Goal: Task Accomplishment & Management: Manage account settings

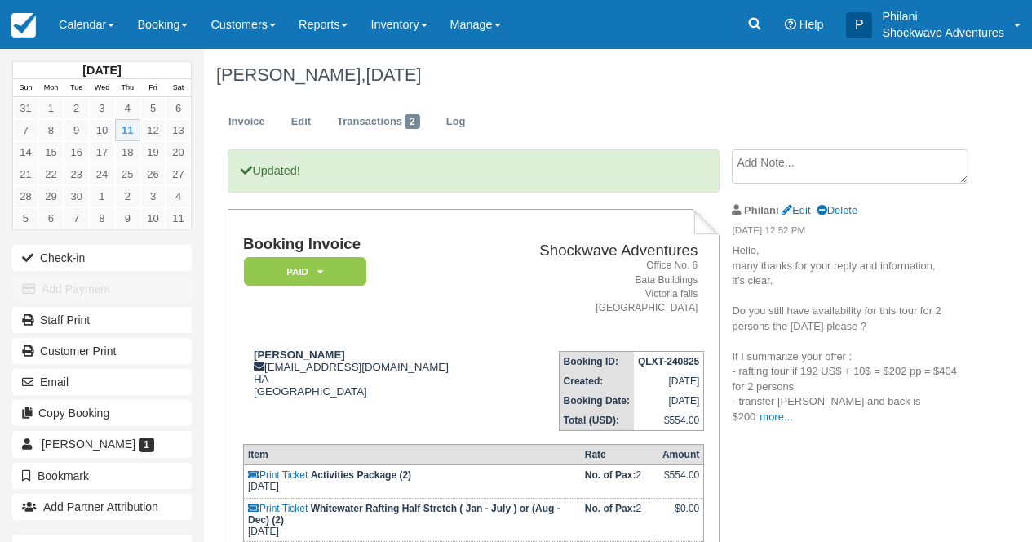
click at [85, 7] on link "Calendar" at bounding box center [86, 24] width 78 height 49
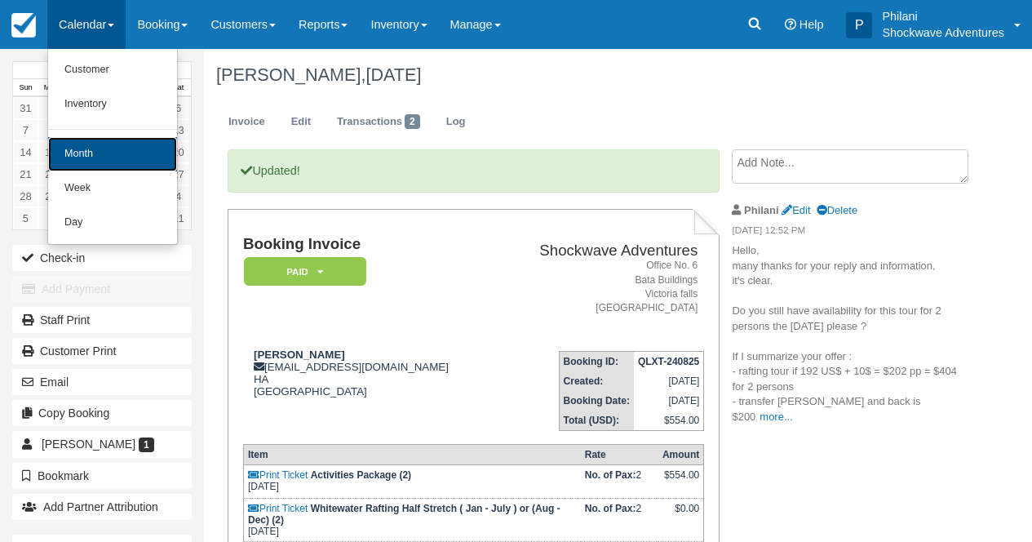
click at [117, 149] on link "Month" at bounding box center [112, 154] width 129 height 34
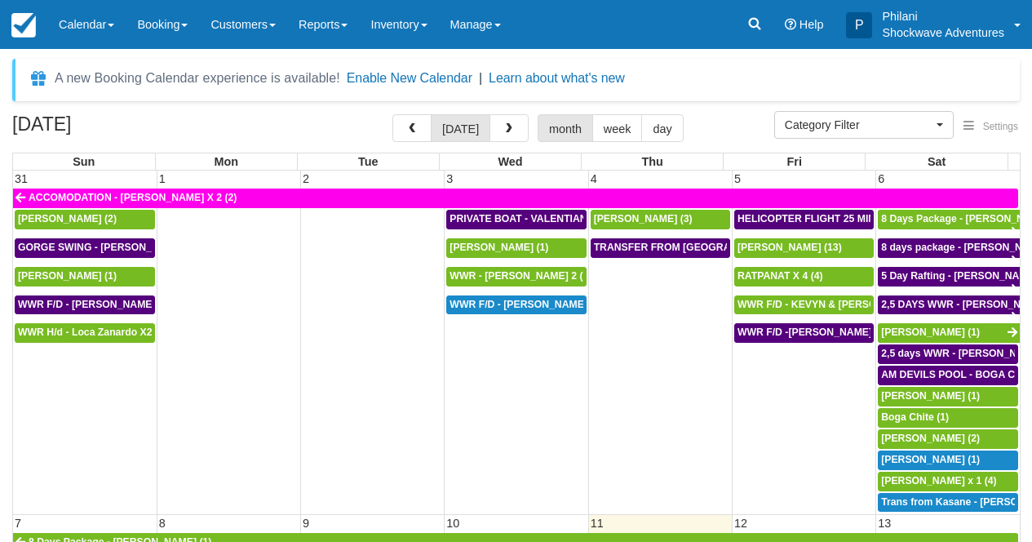
select select
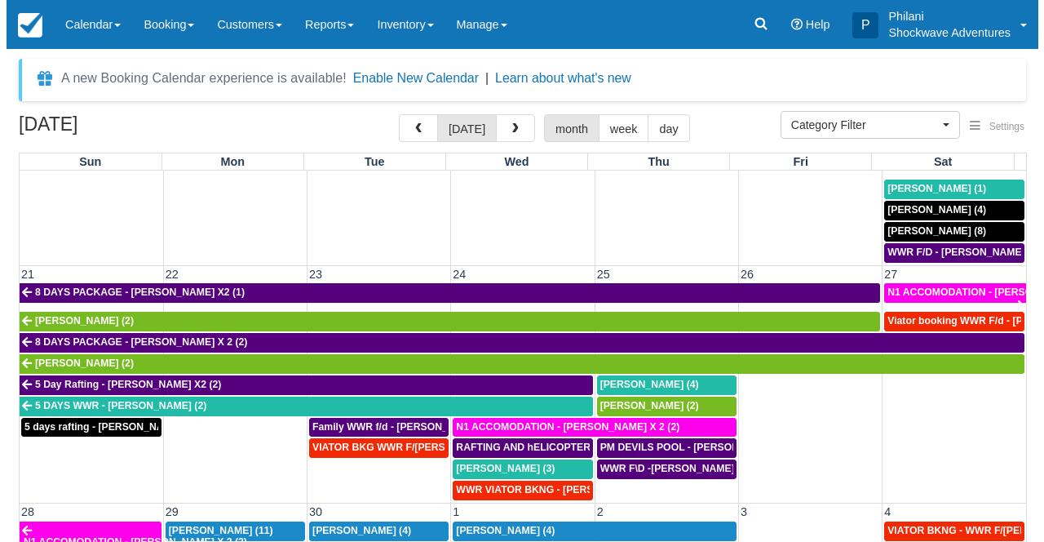
scroll to position [690, 0]
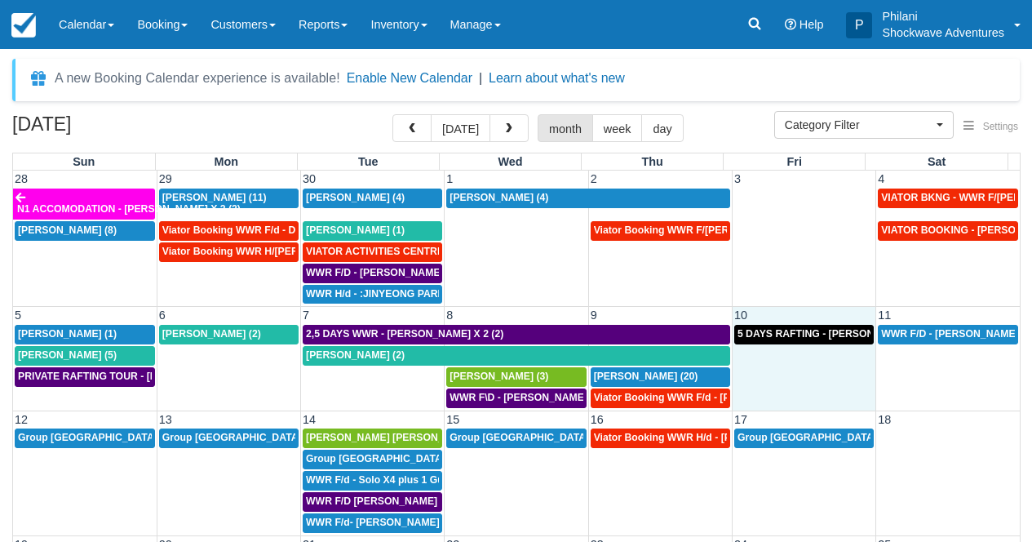
click at [829, 378] on td "5 DAYS RAFTING - Antony Boffey X 2 (4)" at bounding box center [804, 366] width 144 height 85
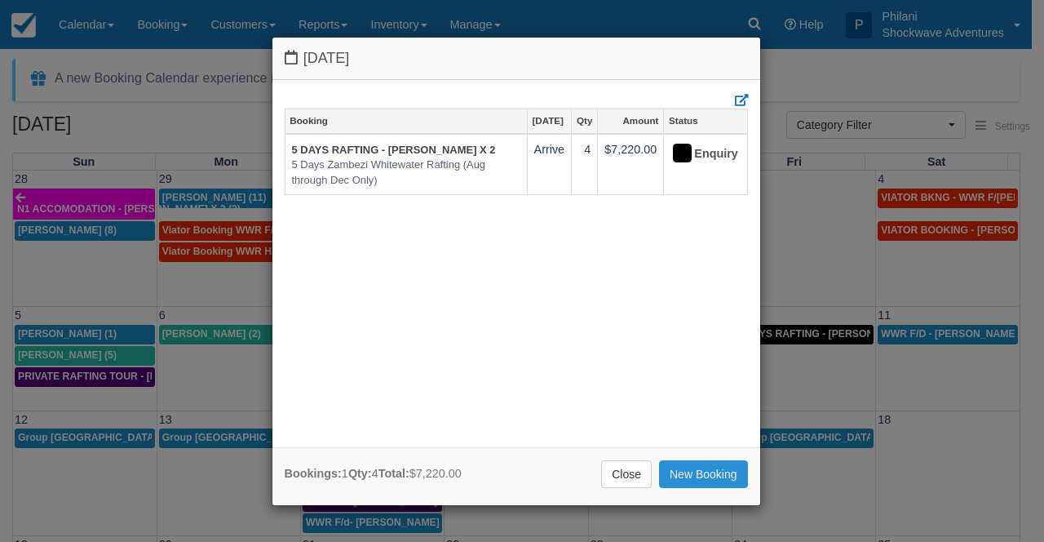
click at [692, 471] on link "New Booking" at bounding box center [703, 474] width 89 height 28
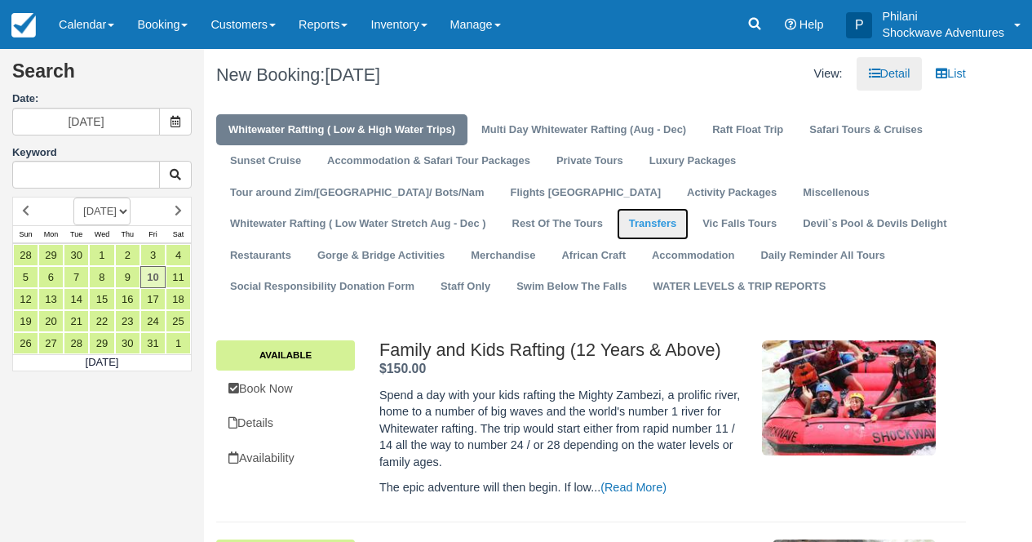
click at [617, 228] on link "Transfers" at bounding box center [653, 224] width 72 height 32
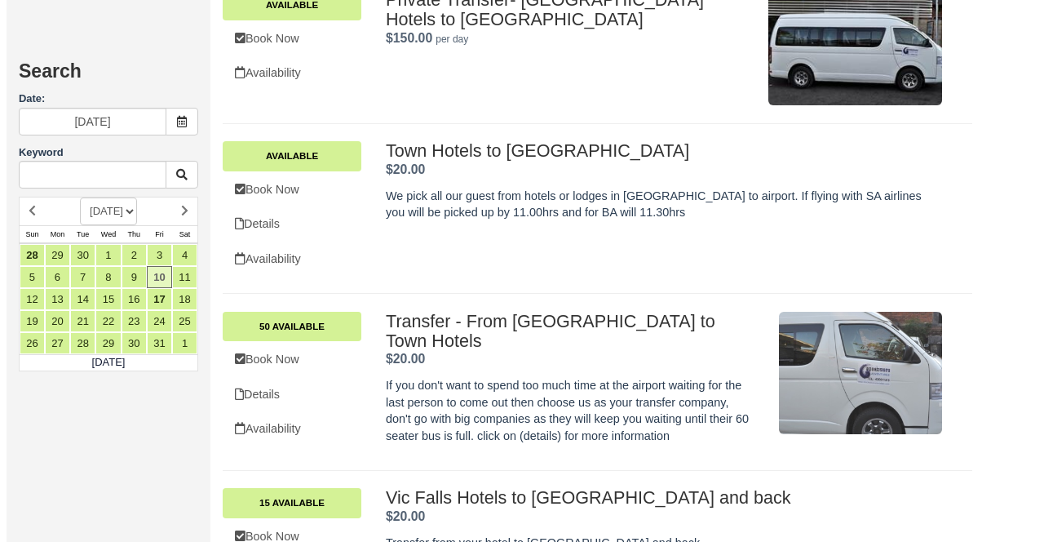
scroll to position [1671, 0]
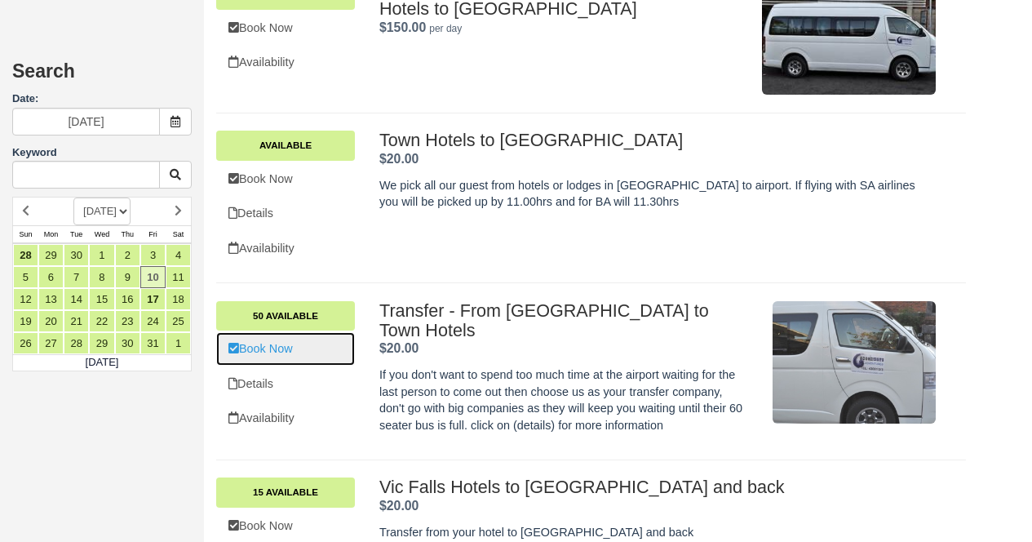
click at [307, 356] on link "Book Now" at bounding box center [285, 348] width 139 height 33
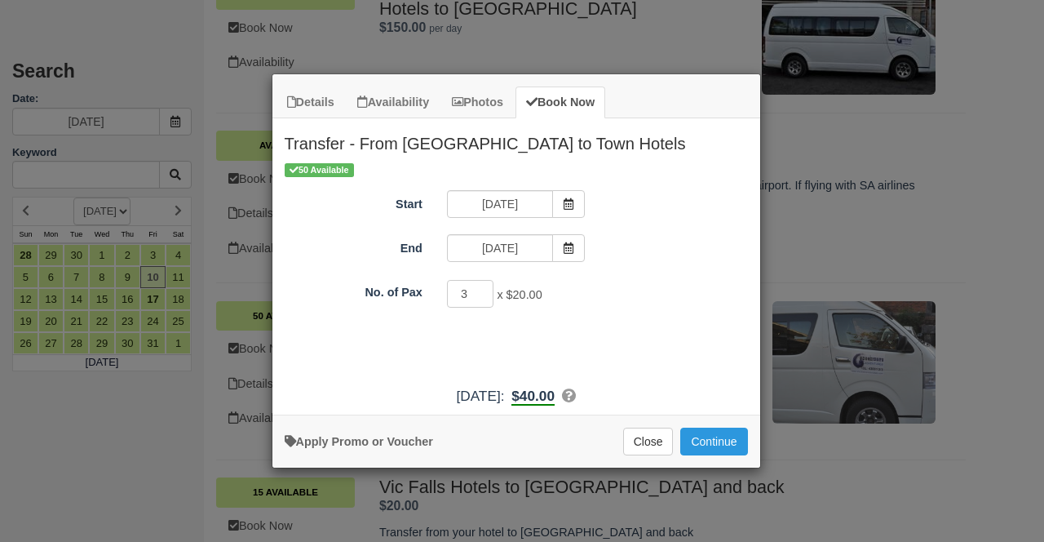
click at [484, 287] on input "3" at bounding box center [470, 294] width 47 height 28
click at [484, 287] on input "4" at bounding box center [470, 294] width 47 height 28
click at [485, 287] on input "5" at bounding box center [470, 294] width 47 height 28
click at [484, 286] on input "6" at bounding box center [470, 294] width 47 height 28
type input "7"
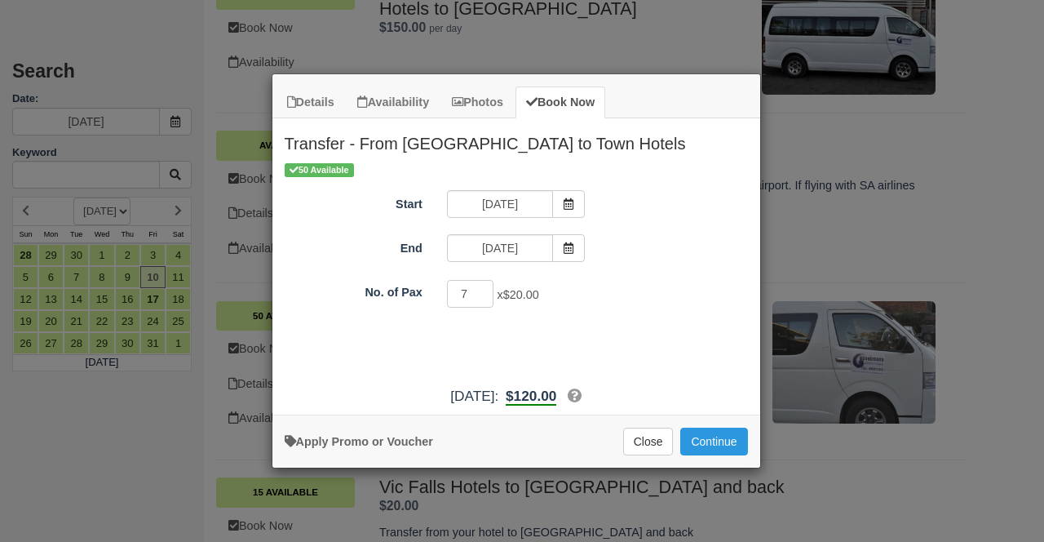
click at [484, 287] on input "7" at bounding box center [470, 294] width 47 height 28
click at [737, 440] on button "Continue" at bounding box center [713, 441] width 67 height 28
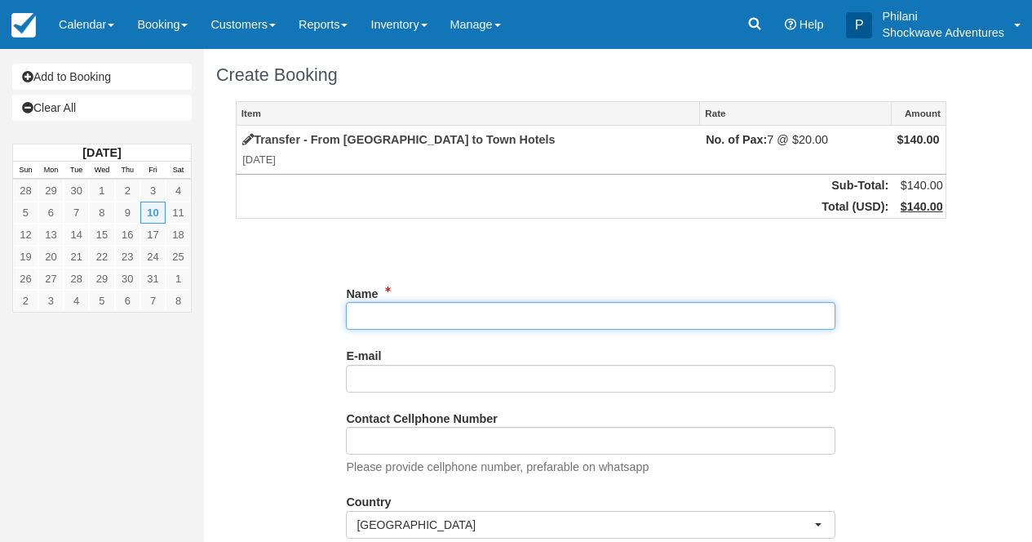
click at [396, 321] on input "Name" at bounding box center [590, 316] width 489 height 28
paste input "Ava-Lisa Macon-Sommerfeld"
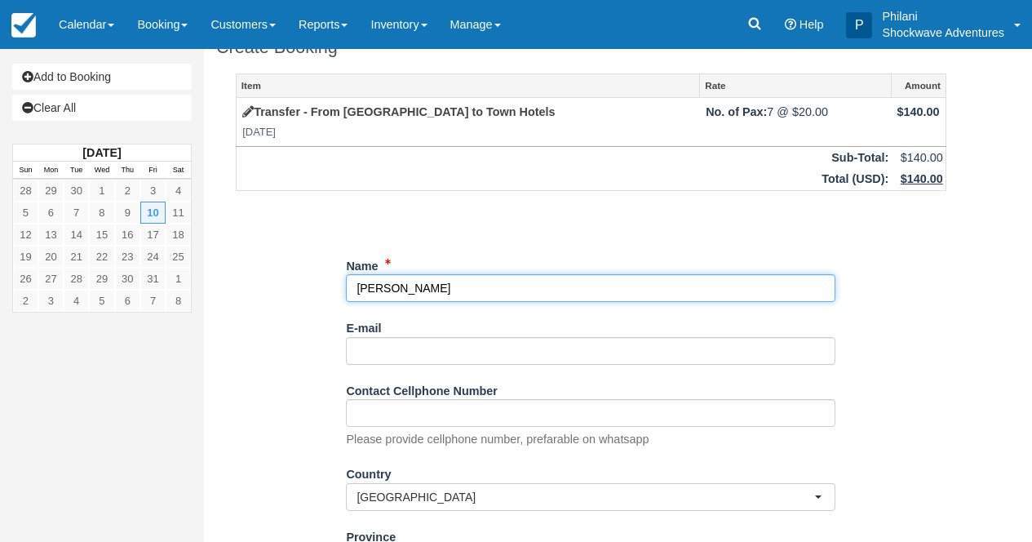
scroll to position [131, 0]
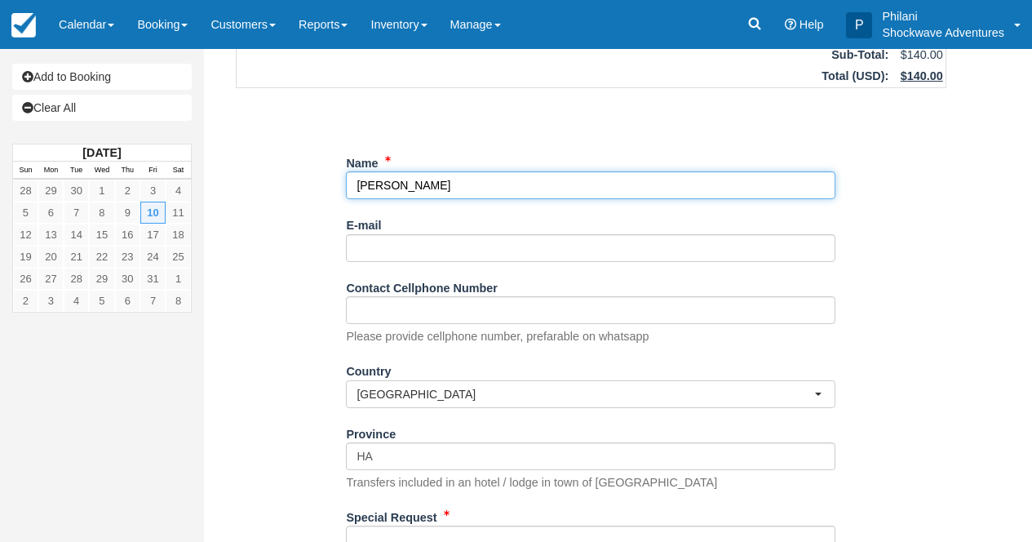
click at [356, 191] on input "Name" at bounding box center [590, 185] width 489 height 28
click at [675, 193] on input "Name" at bounding box center [590, 185] width 489 height 28
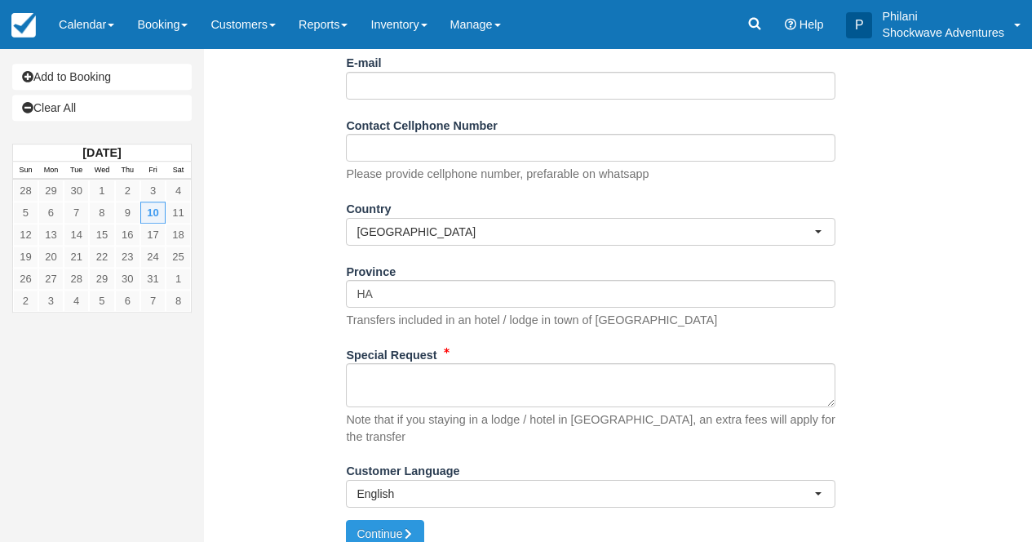
scroll to position [302, 0]
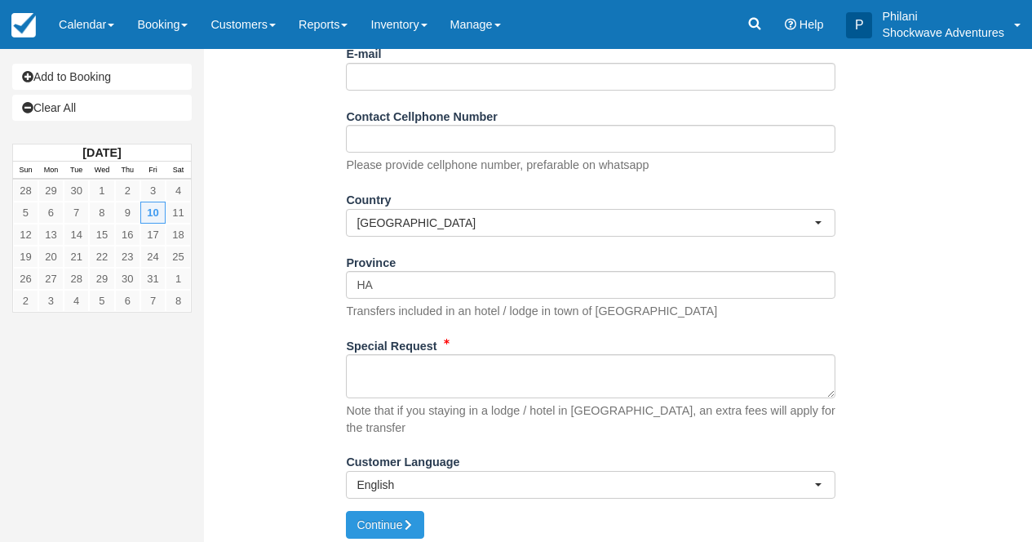
type input "TRANSFER FROM VFA - Ava-Lisa Macon-Sommerfeld X 7 adults + 2 adults"
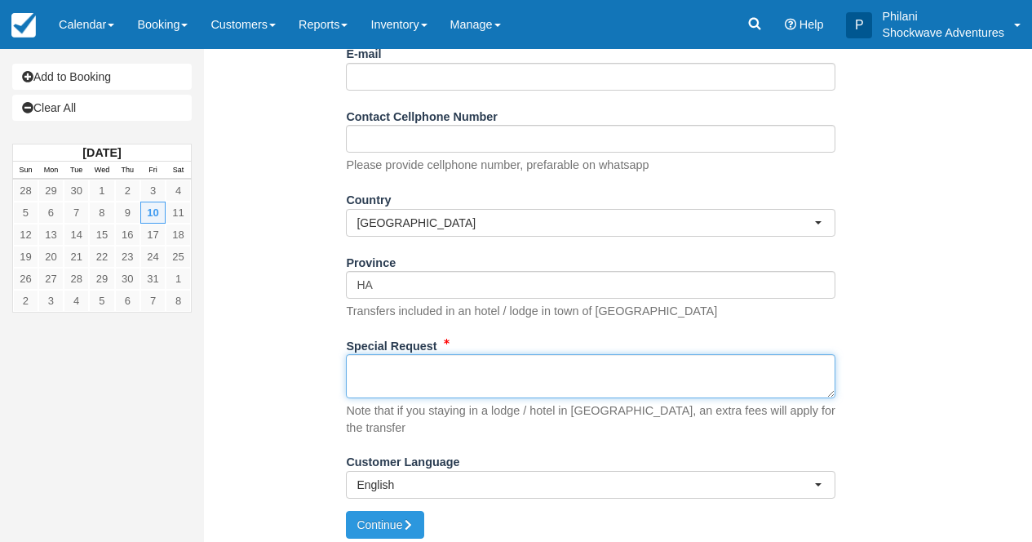
click at [474, 374] on textarea "Special Request" at bounding box center [590, 376] width 489 height 44
paste textarea "Booking Details Booking Reference: BR-1313765525 Tour Name: Victoria Falls Airp…"
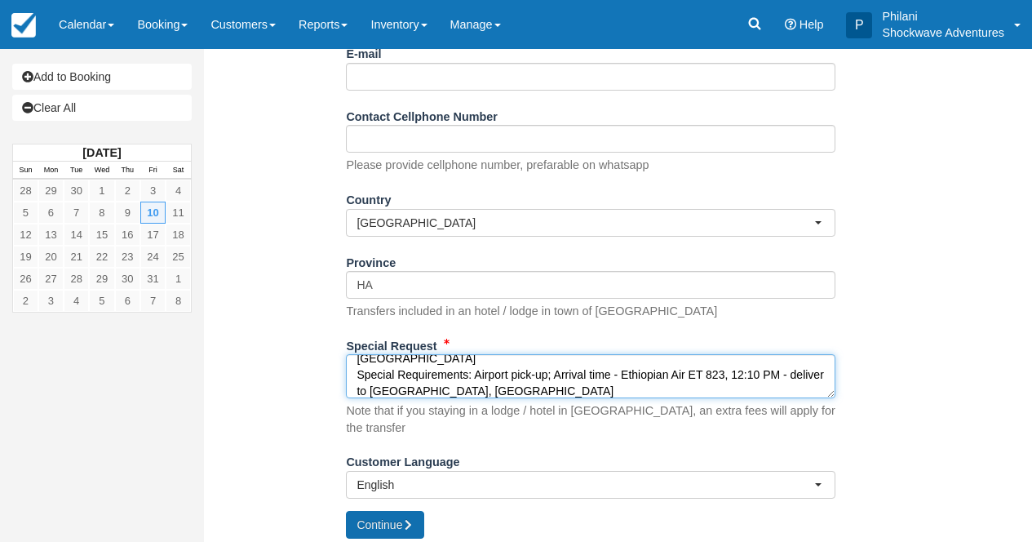
type textarea "Booking Details Booking Reference: BR-1313765525 Tour Name: Victoria Falls Airp…"
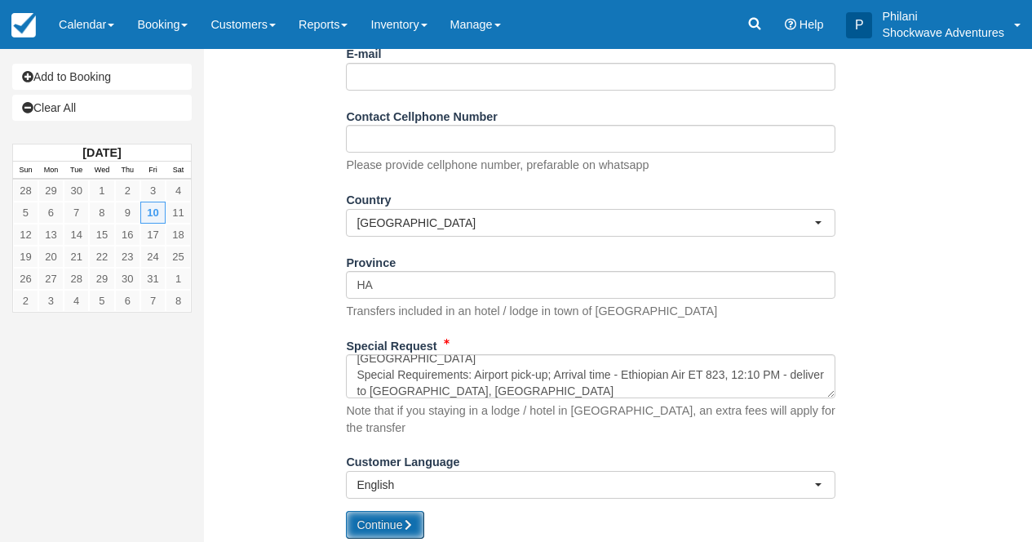
click at [417, 522] on button "Continue" at bounding box center [385, 525] width 78 height 28
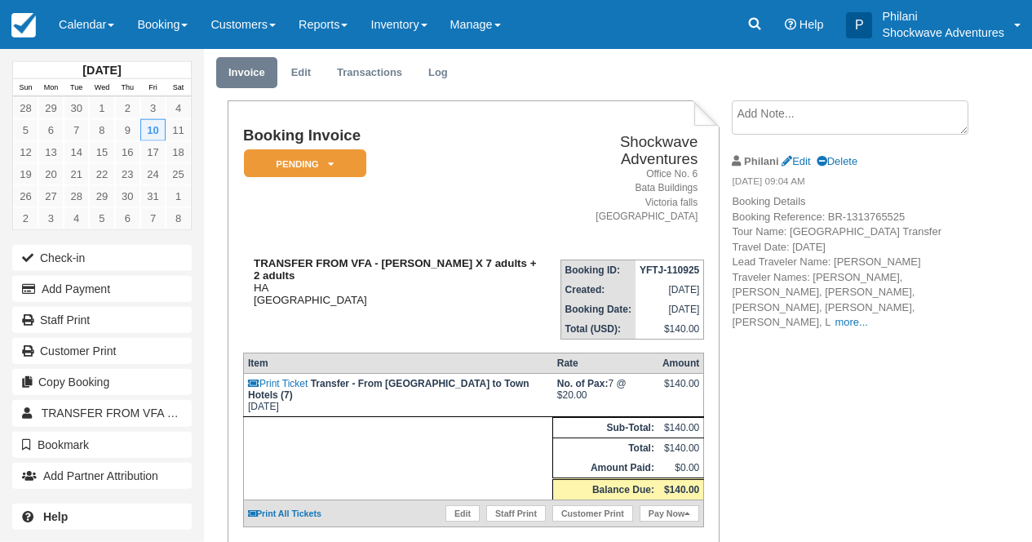
scroll to position [52, 0]
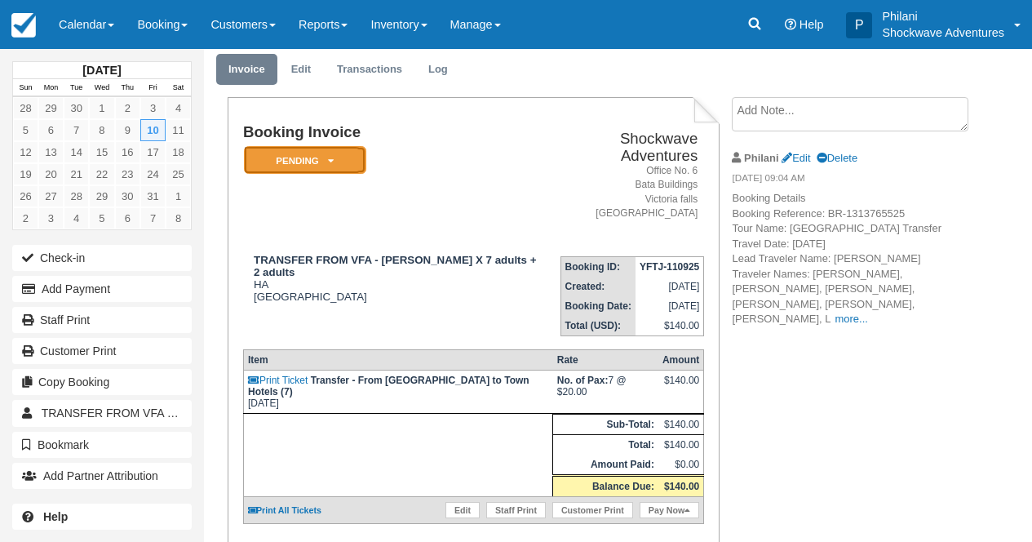
click at [342, 175] on em "Pending" at bounding box center [305, 160] width 122 height 29
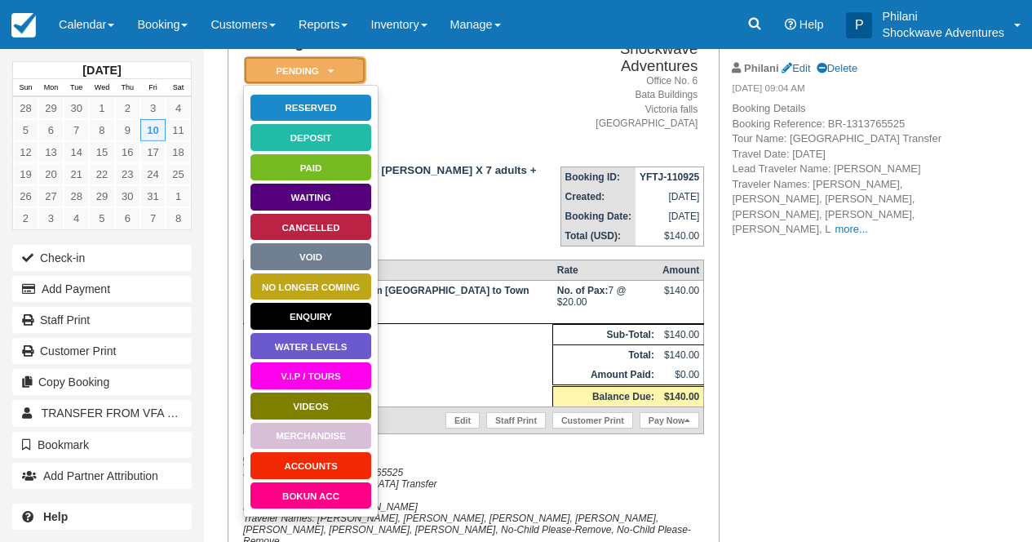
scroll to position [157, 0]
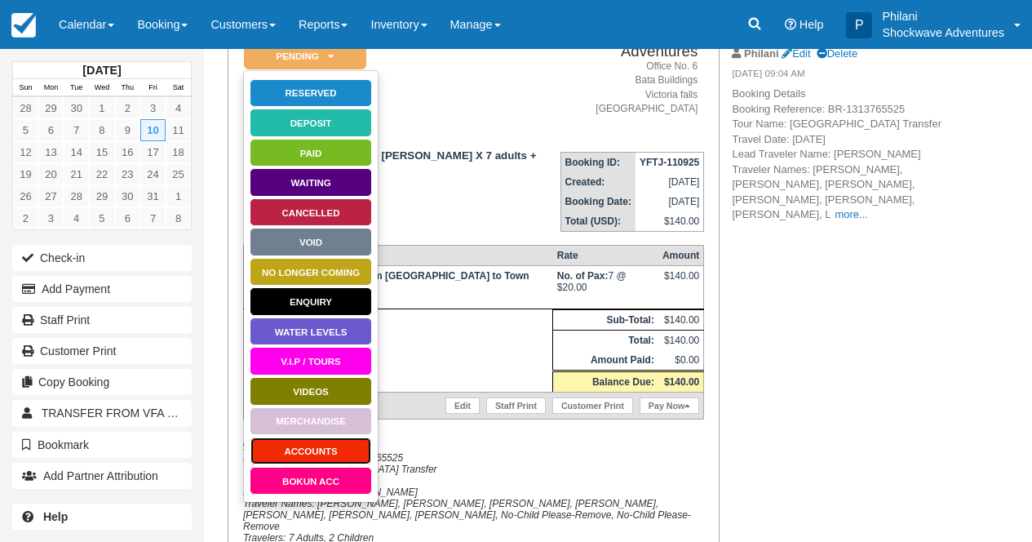
click at [317, 465] on link "ACCOUNTS" at bounding box center [311, 450] width 122 height 29
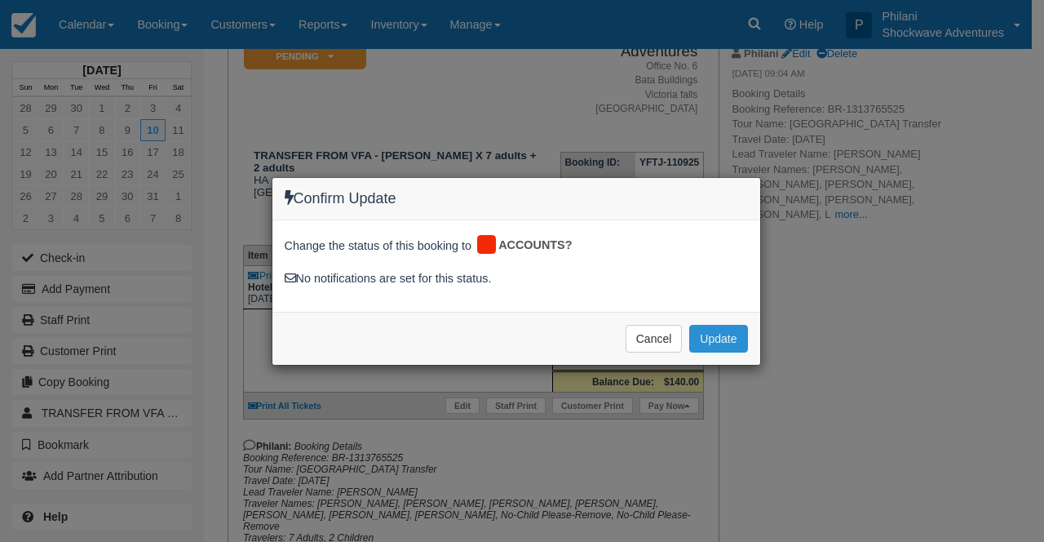
click at [722, 339] on button "Update" at bounding box center [718, 339] width 58 height 28
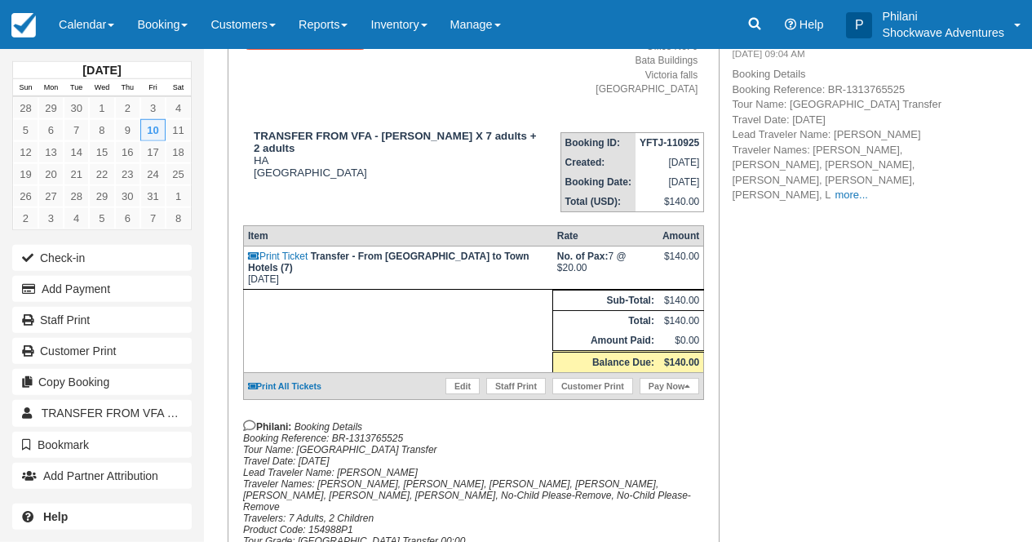
scroll to position [222, 0]
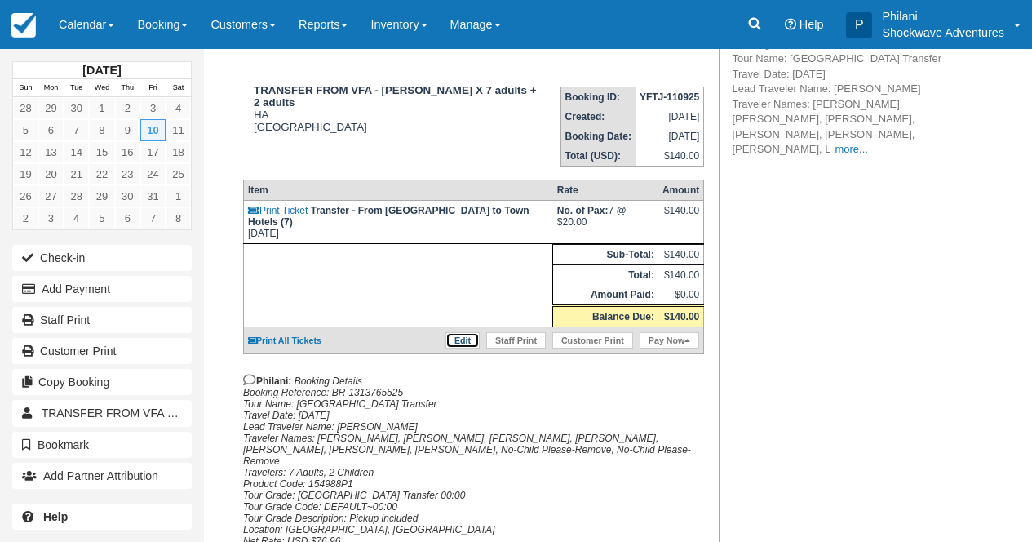
drag, startPoint x: 460, startPoint y: 378, endPoint x: 554, endPoint y: 313, distance: 114.3
click at [460, 348] on link "Edit" at bounding box center [462, 340] width 34 height 16
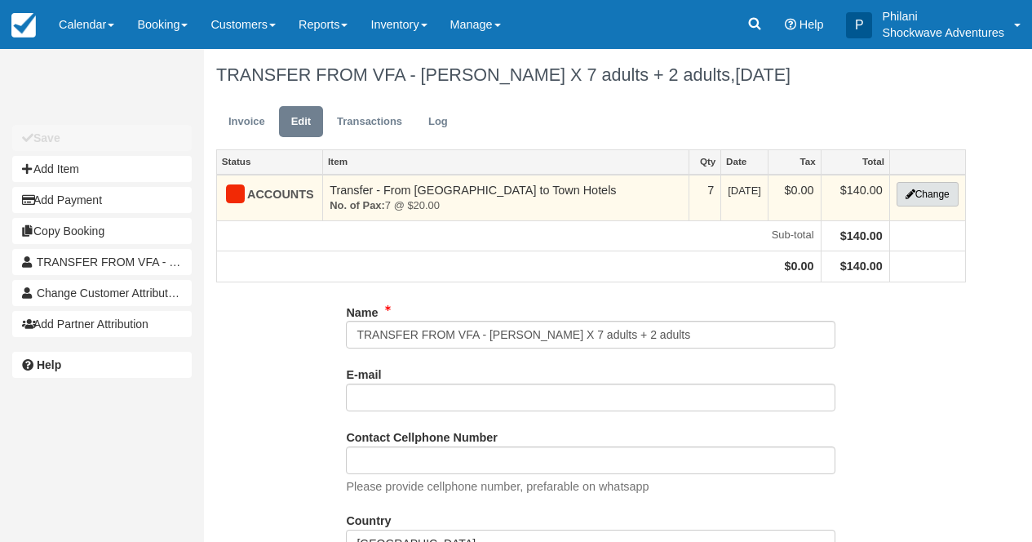
click at [928, 206] on button "Change" at bounding box center [927, 194] width 62 height 24
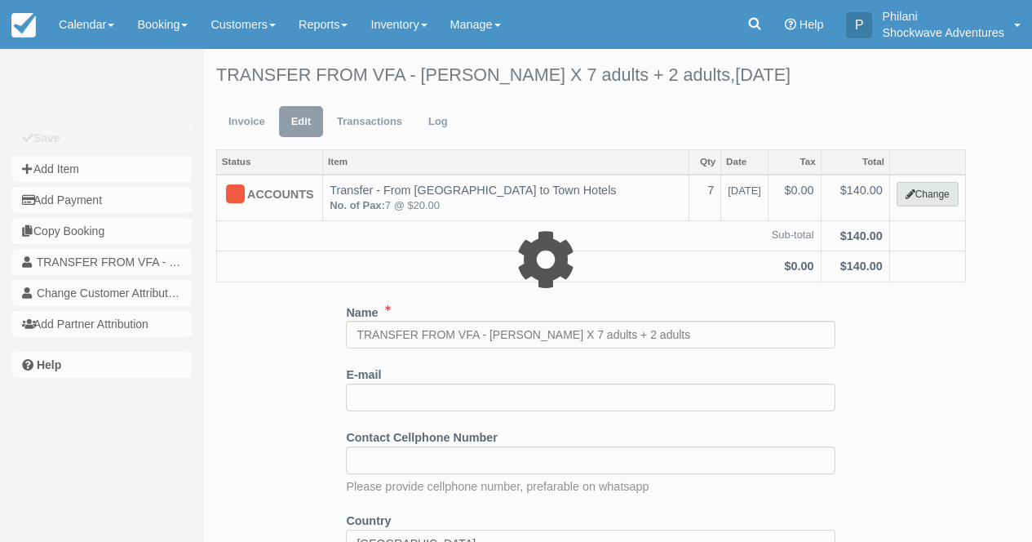
select select "25"
type input "140.00"
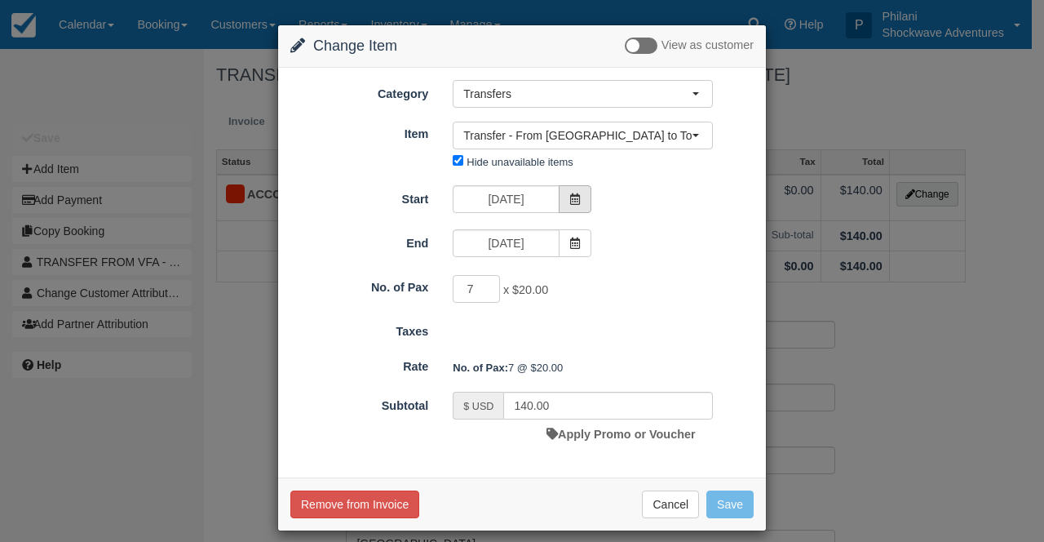
click at [576, 204] on span at bounding box center [575, 199] width 33 height 28
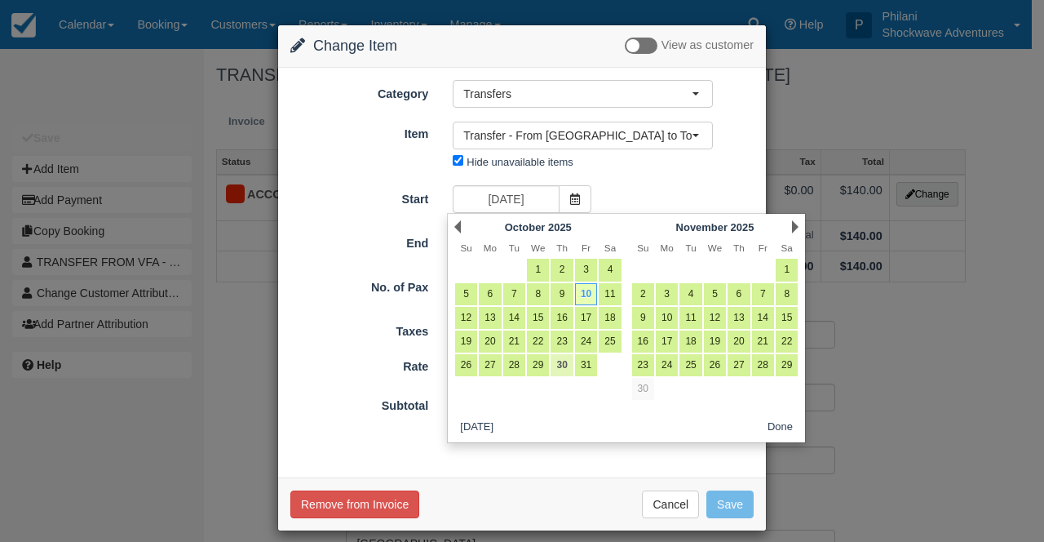
click at [563, 363] on link "30" at bounding box center [562, 365] width 22 height 22
type input "[DATE]"
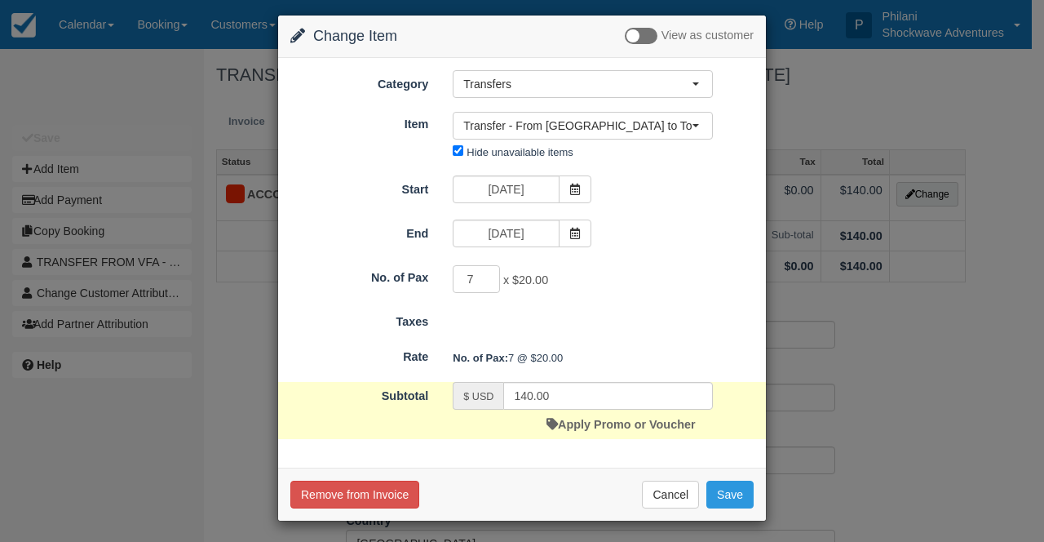
scroll to position [14, 0]
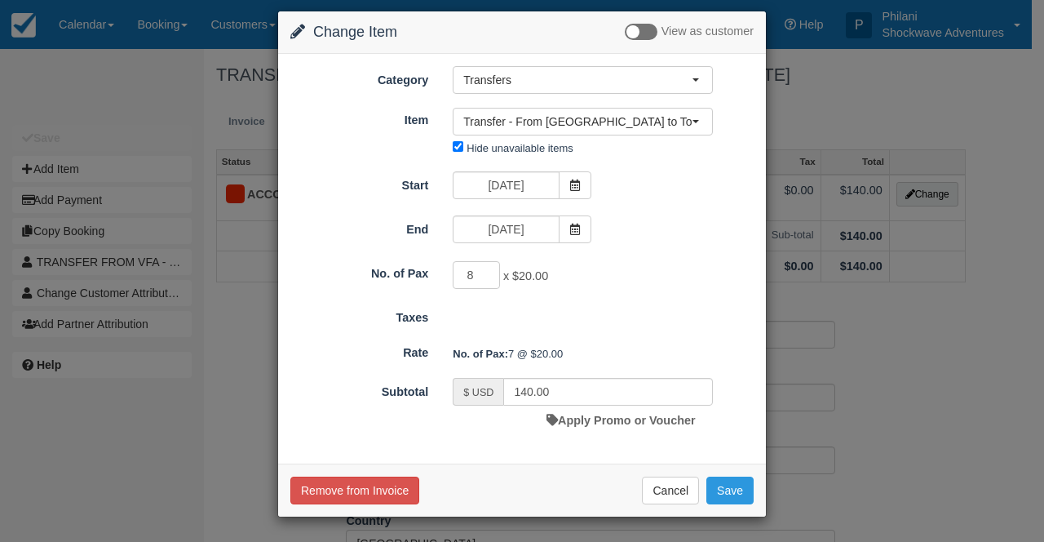
click at [483, 271] on input "8" at bounding box center [476, 275] width 47 height 28
type input "9"
click at [483, 271] on input "9" at bounding box center [476, 275] width 47 height 28
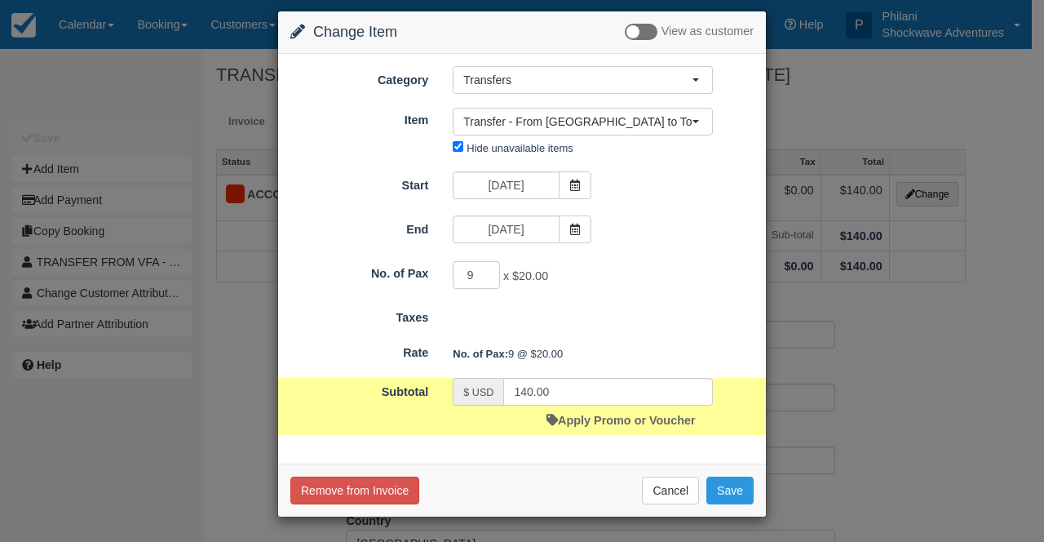
type input "180.00"
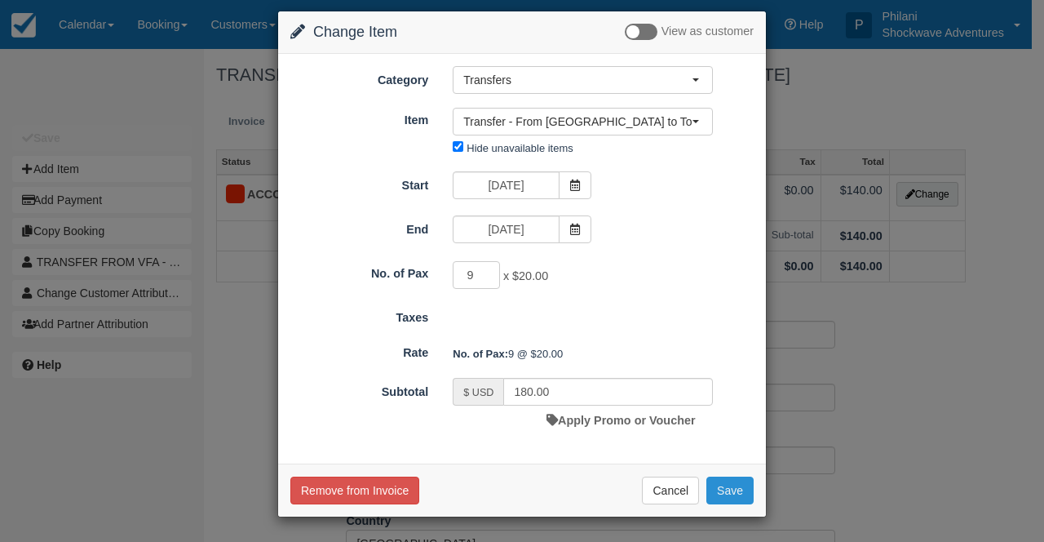
click at [732, 492] on button "Save" at bounding box center [729, 490] width 47 height 28
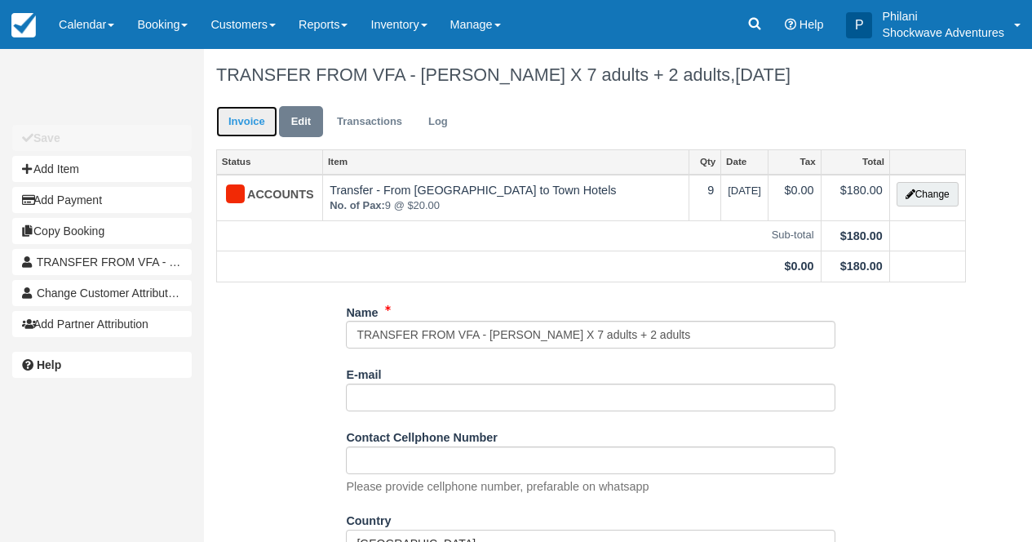
click at [247, 138] on link "Invoice" at bounding box center [246, 122] width 61 height 32
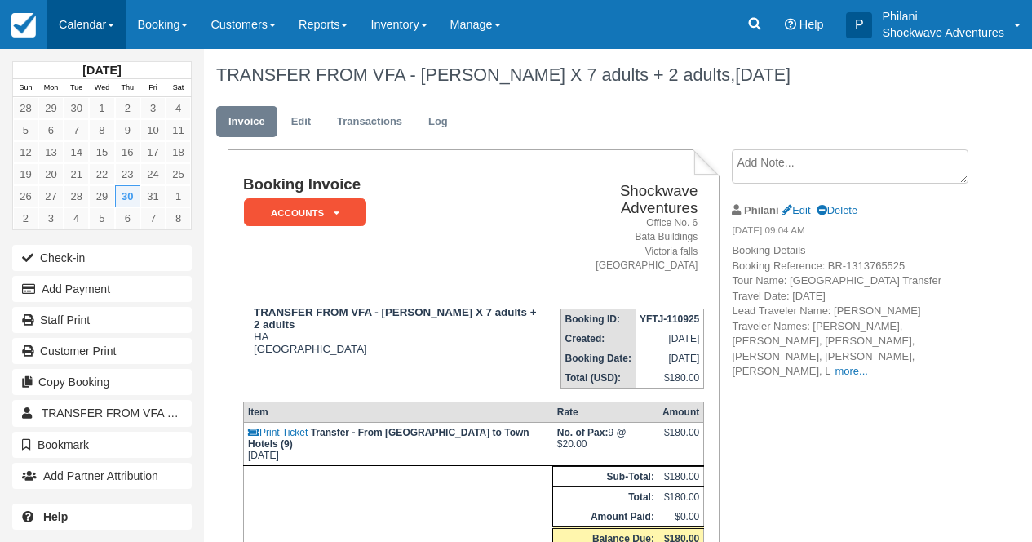
click at [114, 20] on link "Calendar" at bounding box center [86, 24] width 78 height 49
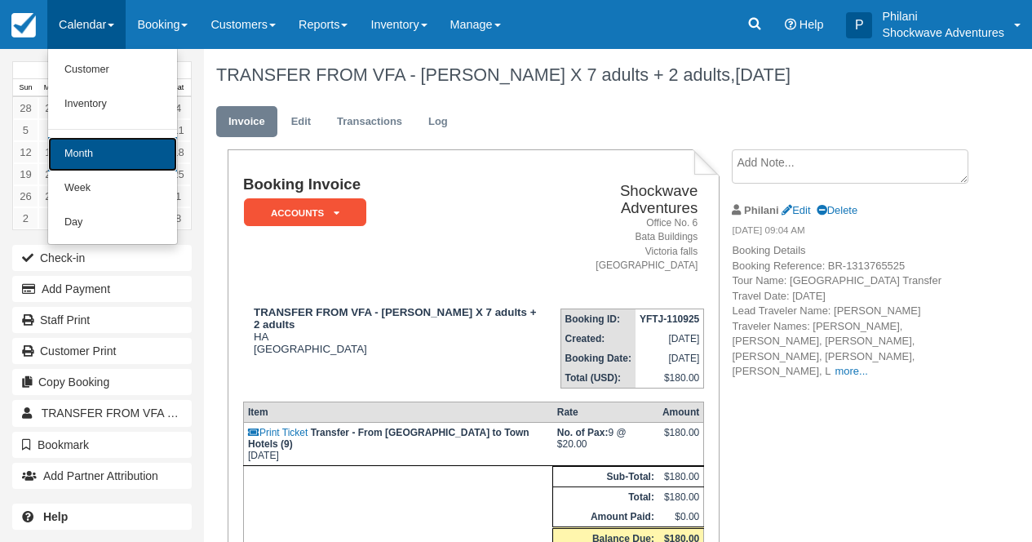
click at [98, 164] on link "Month" at bounding box center [112, 154] width 129 height 34
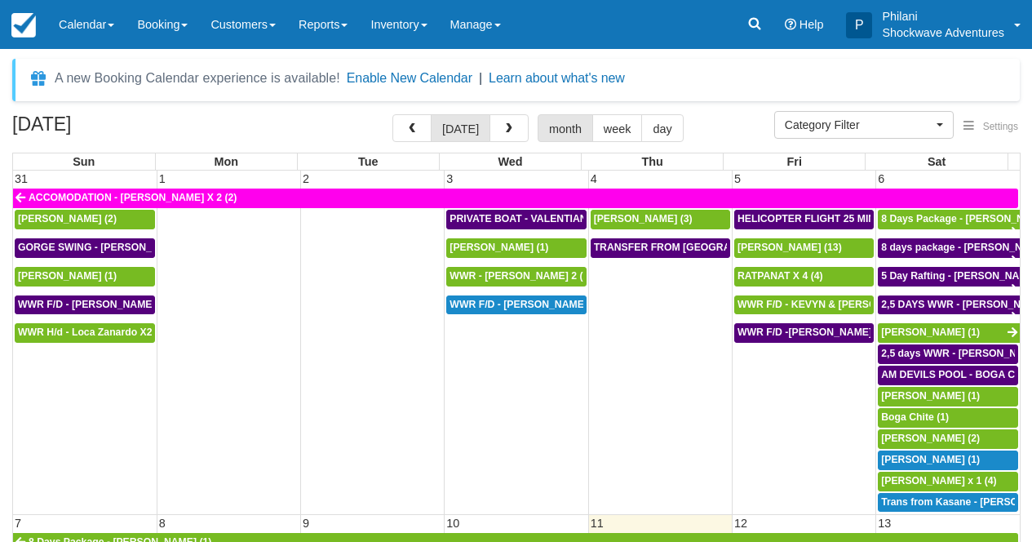
select select
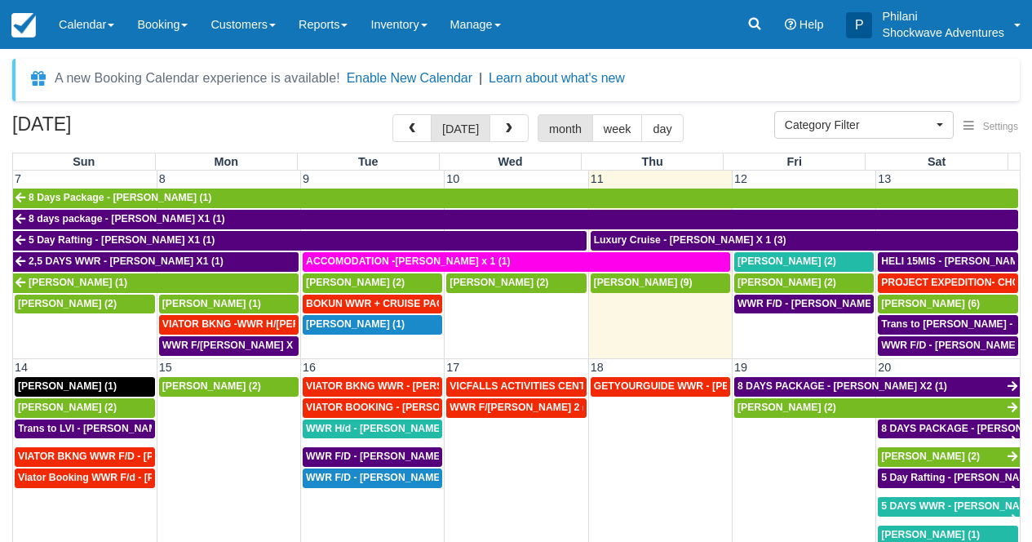
scroll to position [352, 0]
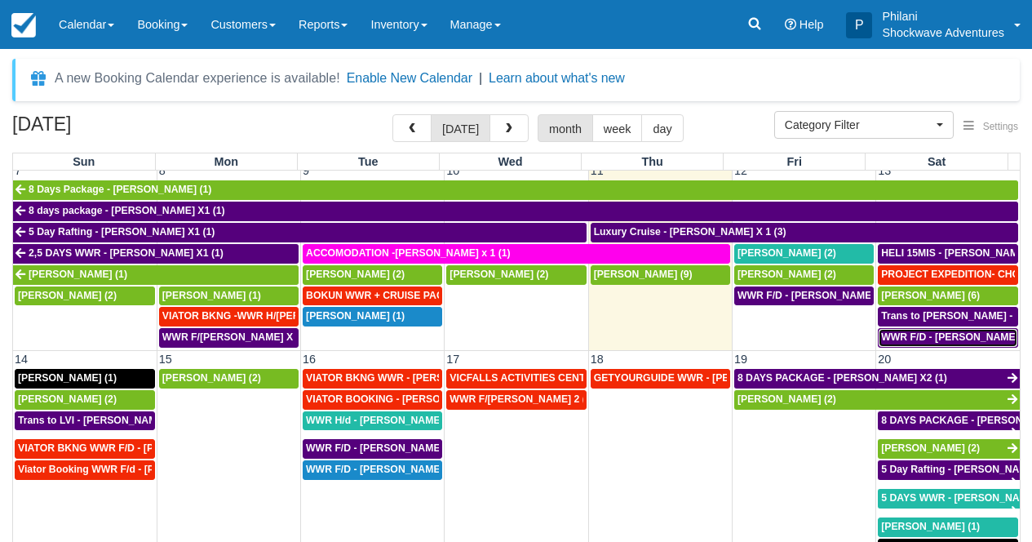
click at [967, 341] on span "WWR F/D - [PERSON_NAME] X2 (2)" at bounding box center [964, 336] width 167 height 11
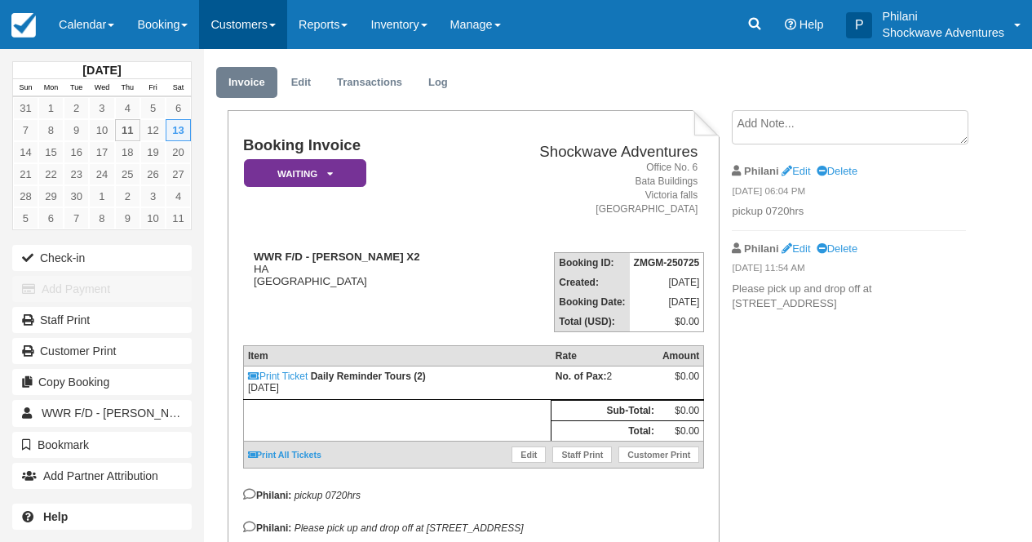
scroll to position [39, 0]
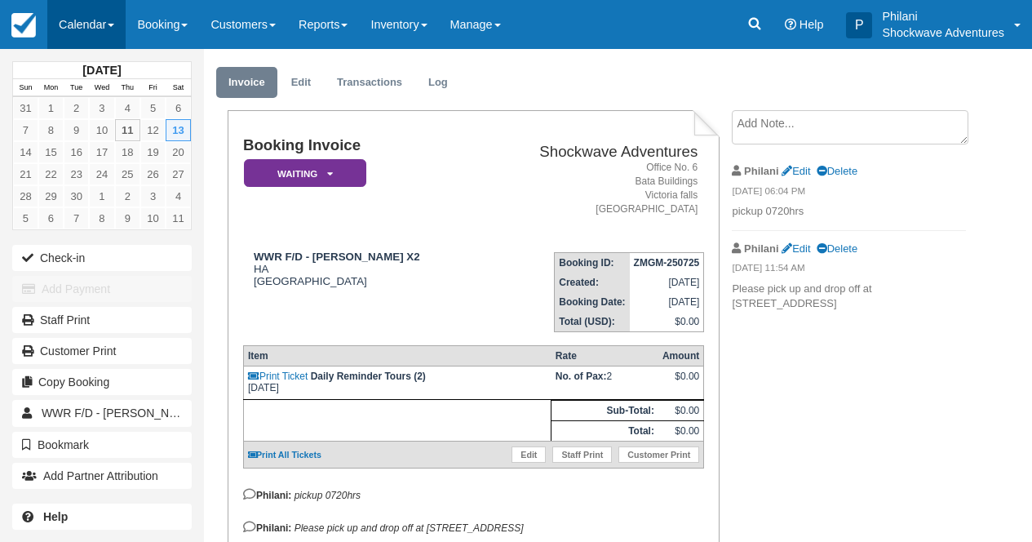
click at [118, 29] on link "Calendar" at bounding box center [86, 24] width 78 height 49
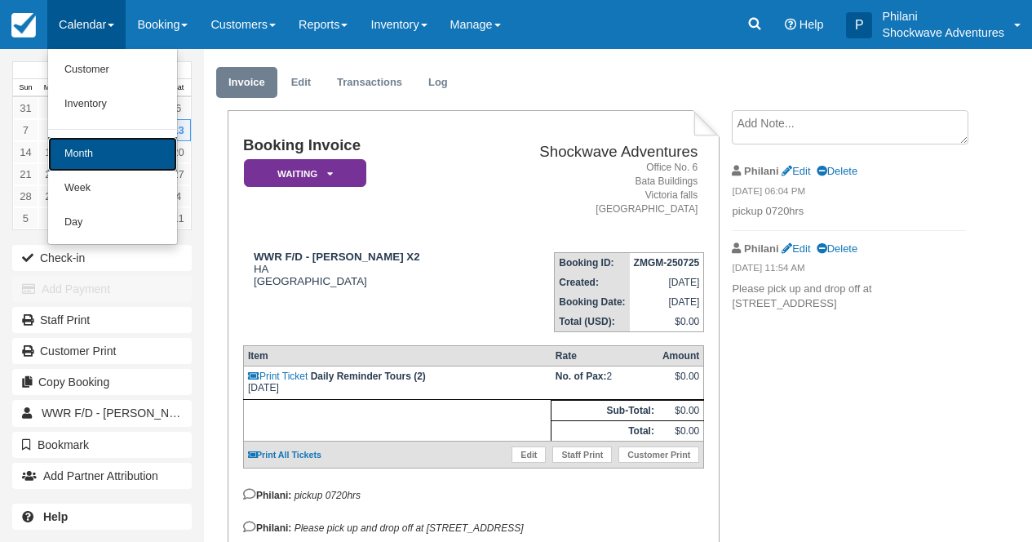
click at [123, 166] on link "Month" at bounding box center [112, 154] width 129 height 34
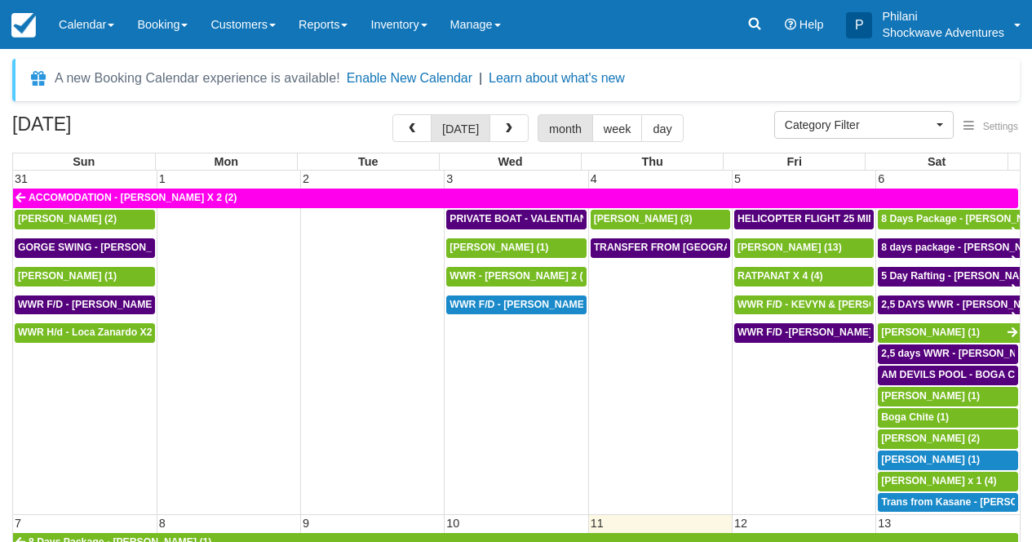
select select
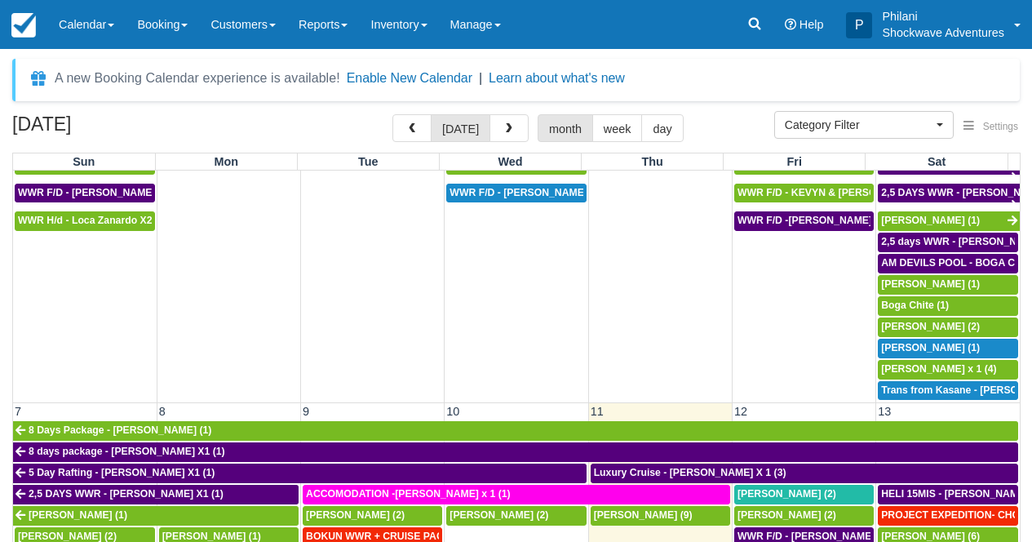
scroll to position [235, 0]
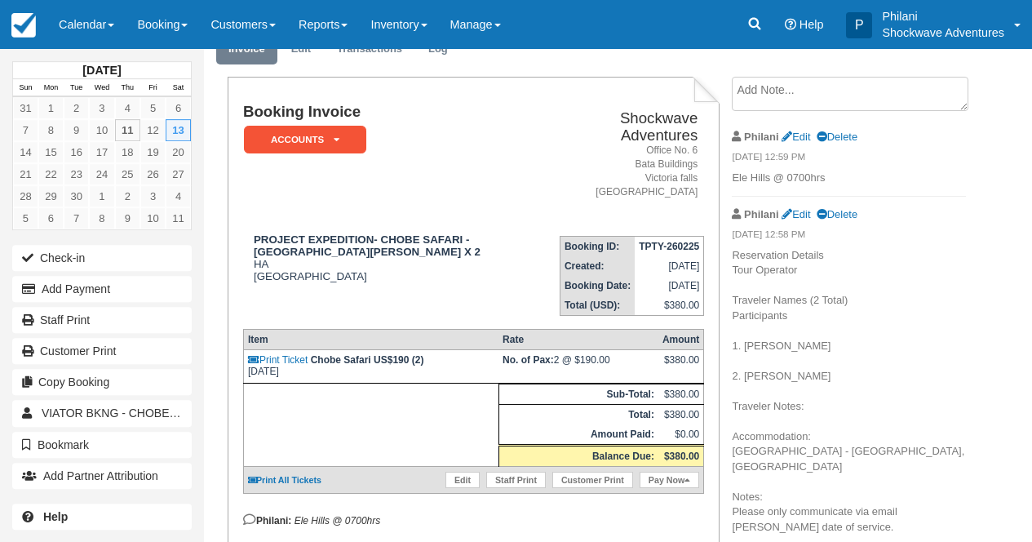
scroll to position [91, 0]
click at [99, 16] on link "Calendar" at bounding box center [86, 24] width 78 height 49
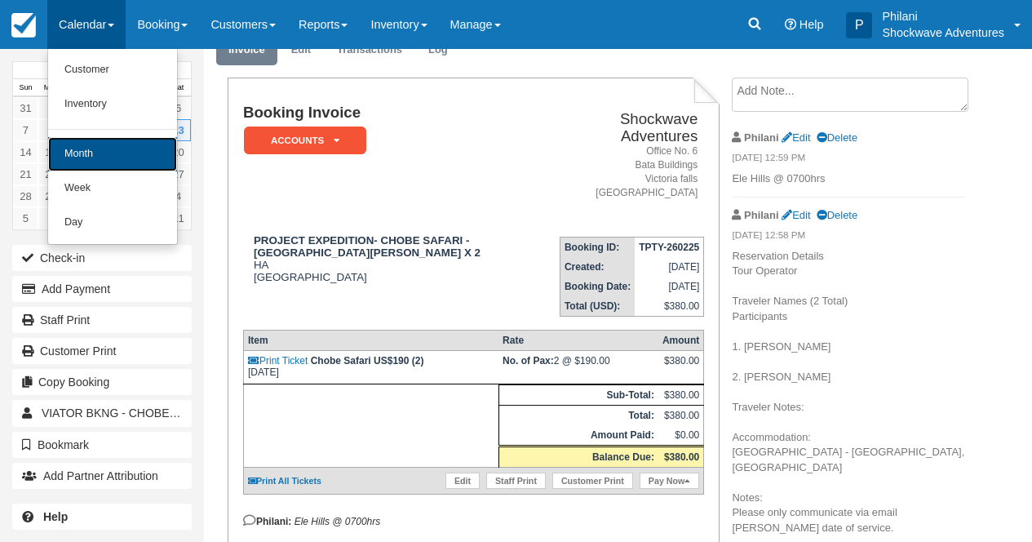
click at [113, 154] on link "Month" at bounding box center [112, 154] width 129 height 34
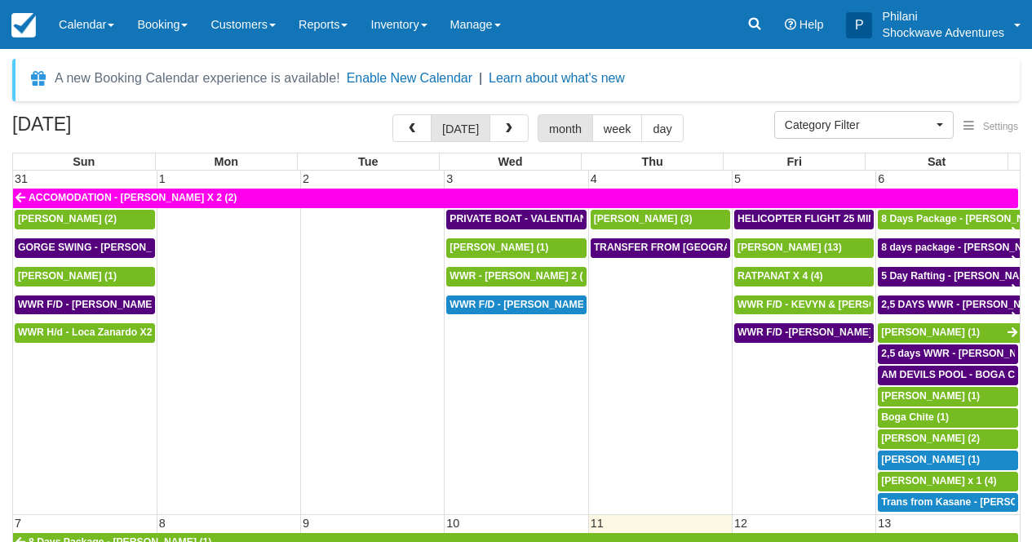
select select
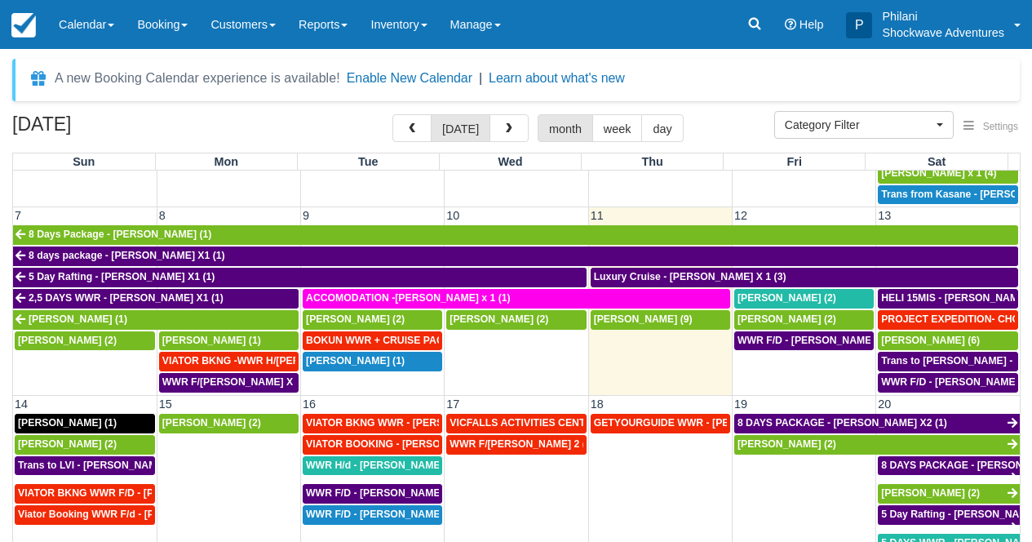
scroll to position [294, 0]
